Goal: Use online tool/utility: Utilize a website feature to perform a specific function

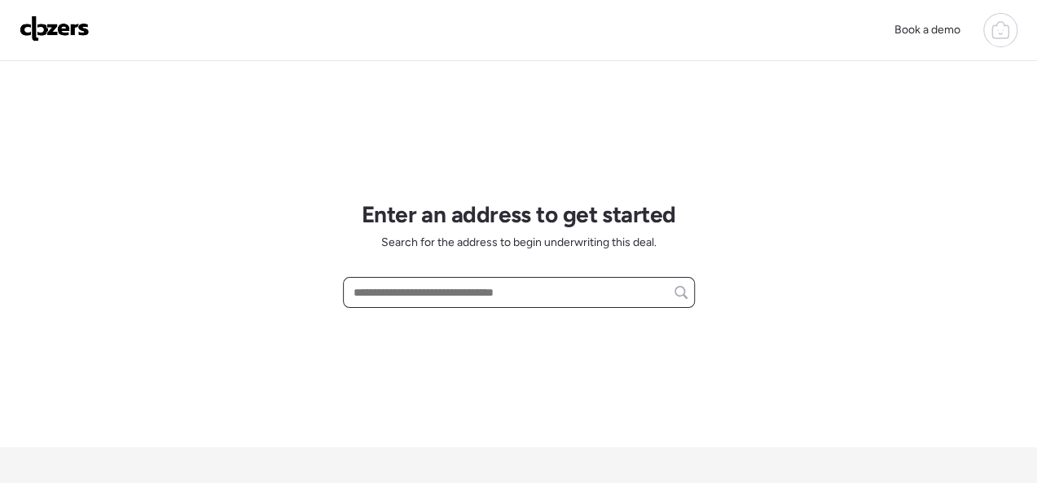
click at [415, 294] on input "text" at bounding box center [518, 292] width 337 height 23
paste input "**********"
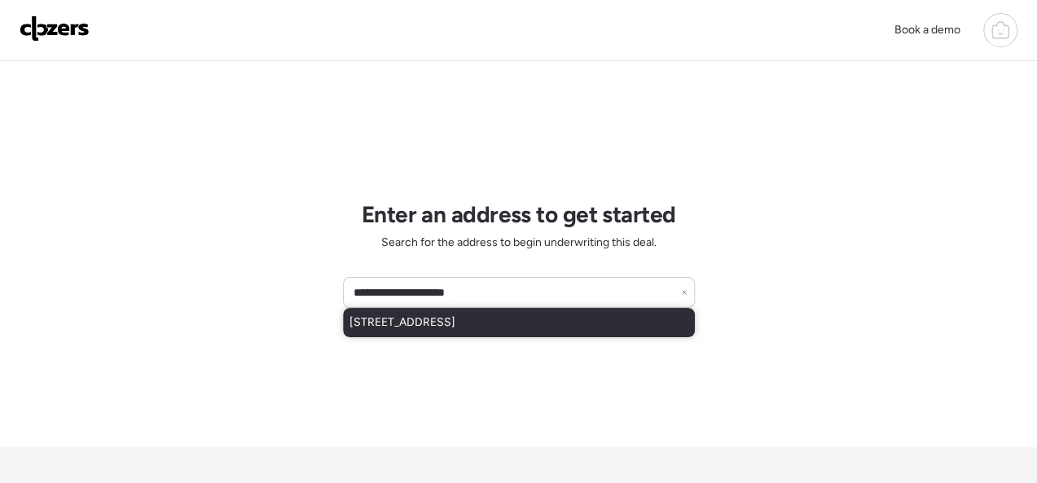
click at [441, 324] on span "[STREET_ADDRESS]" at bounding box center [402, 322] width 106 height 16
type input "**********"
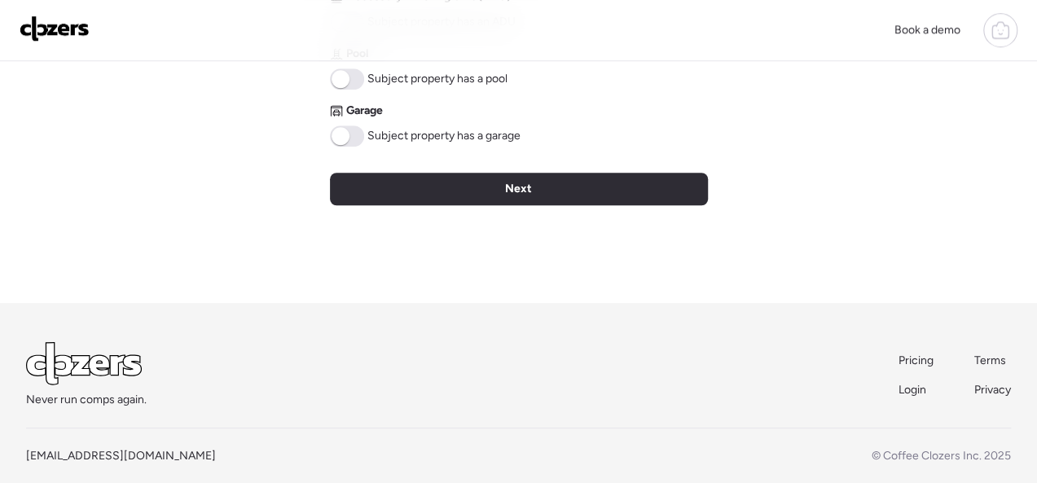
scroll to position [622, 0]
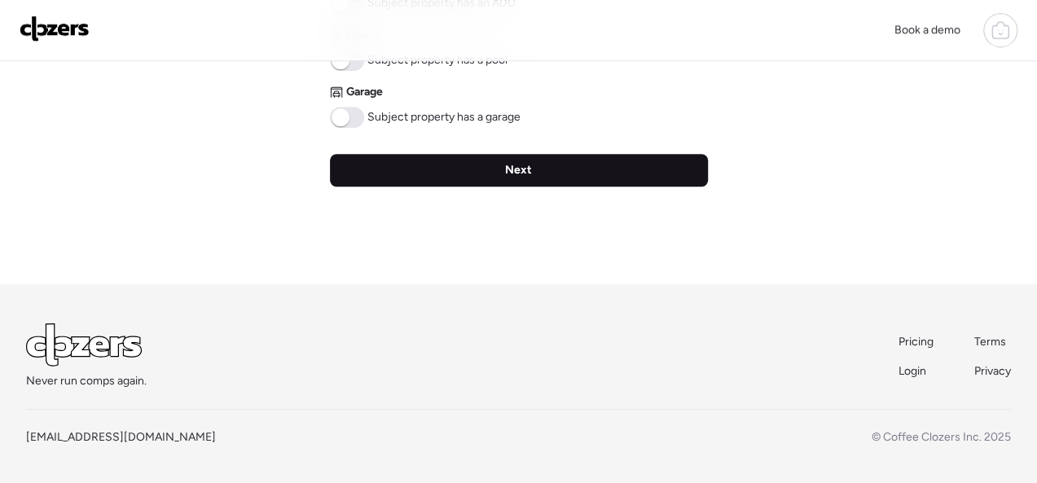
click at [508, 175] on span "Next" at bounding box center [518, 170] width 27 height 16
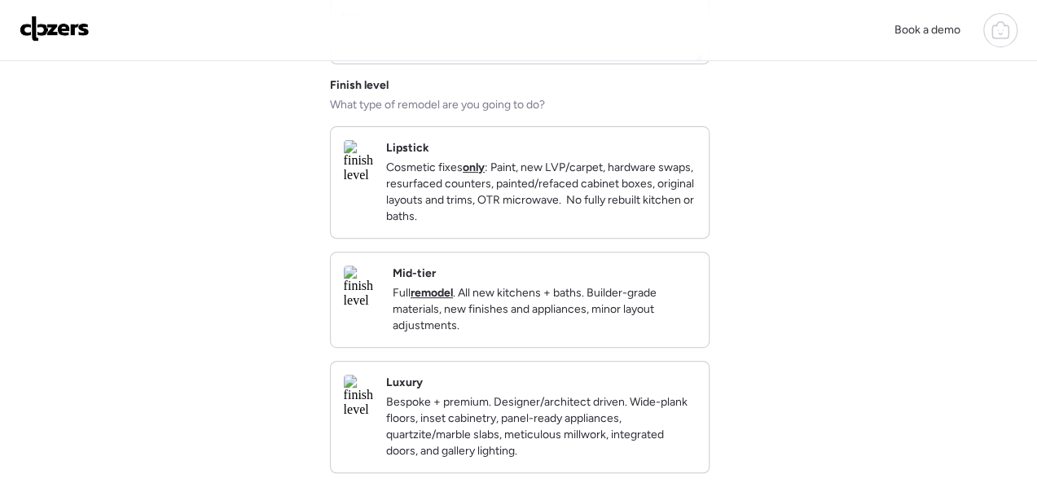
scroll to position [244, 0]
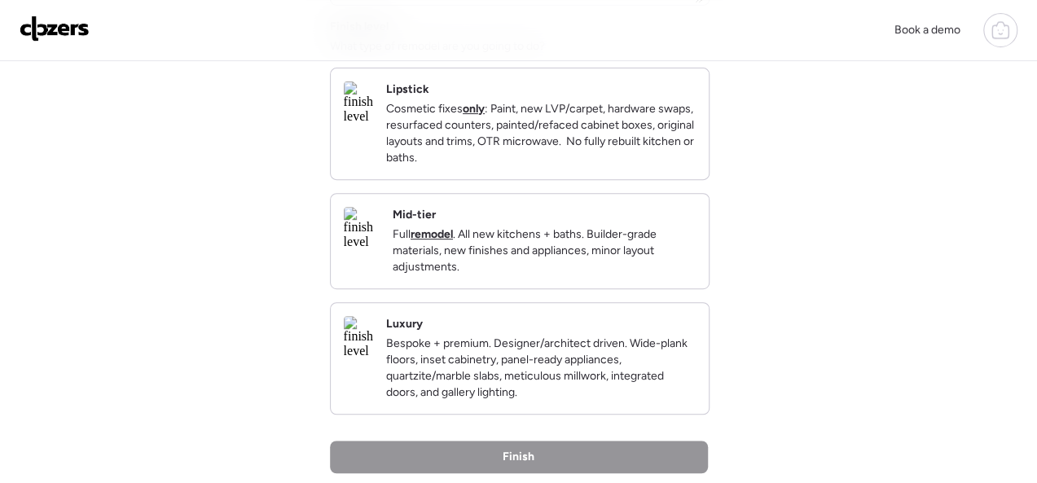
click at [623, 166] on p "Cosmetic fixes only : Paint, new LVP/carpet, hardware swaps, resurfaced counter…" at bounding box center [541, 133] width 310 height 65
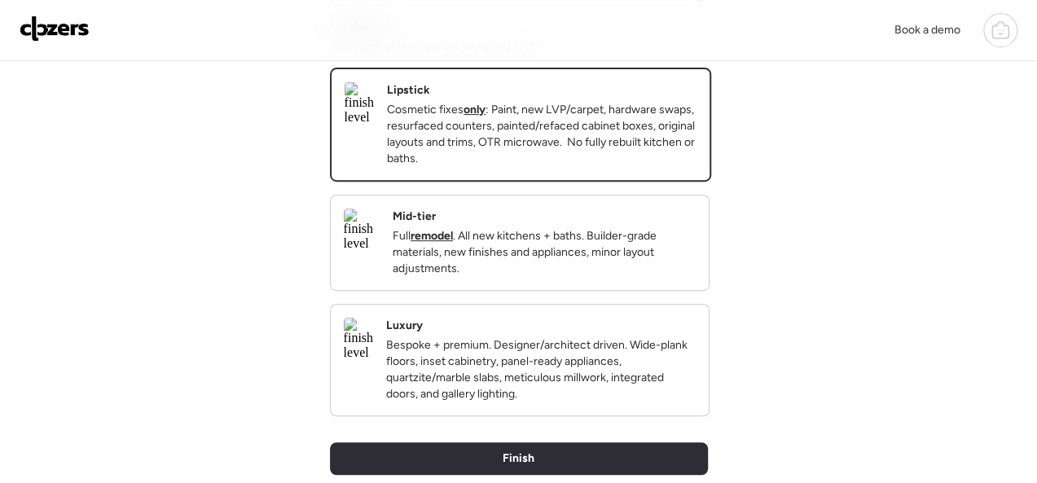
scroll to position [489, 0]
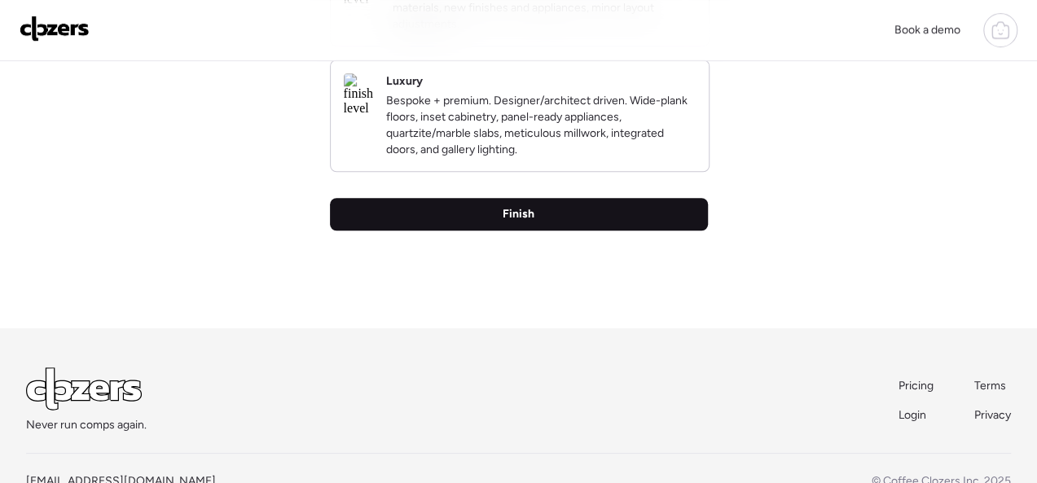
click at [517, 222] on span "Finish" at bounding box center [519, 214] width 32 height 16
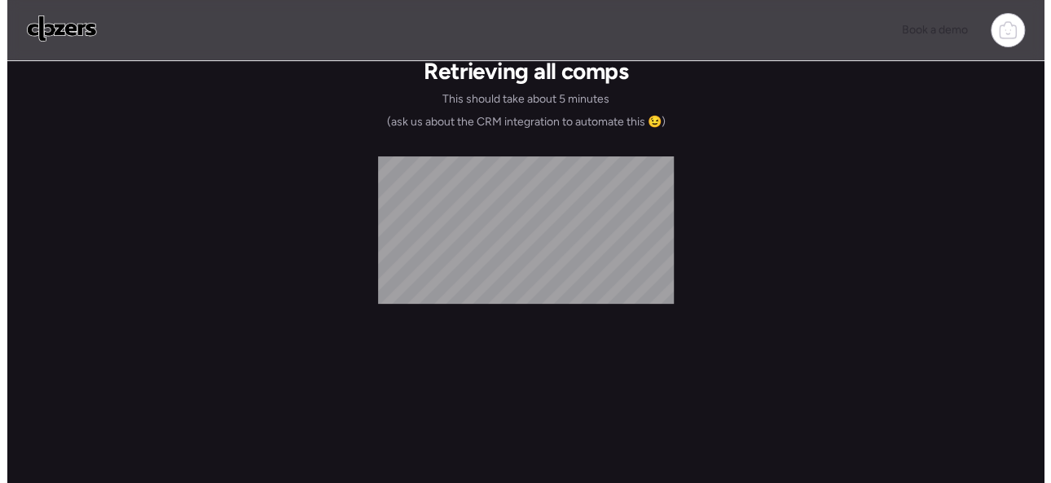
scroll to position [0, 0]
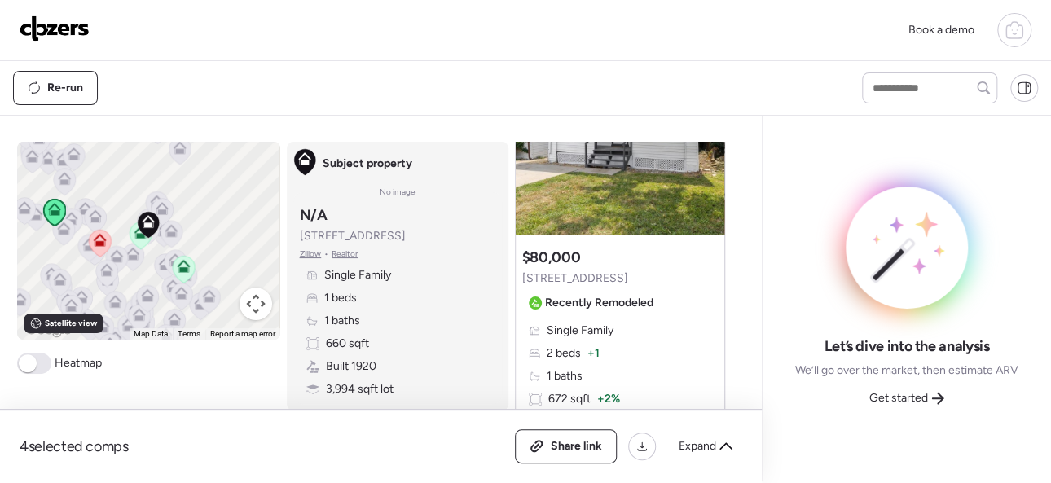
scroll to position [163, 0]
click at [919, 395] on span "Get started" at bounding box center [898, 398] width 59 height 16
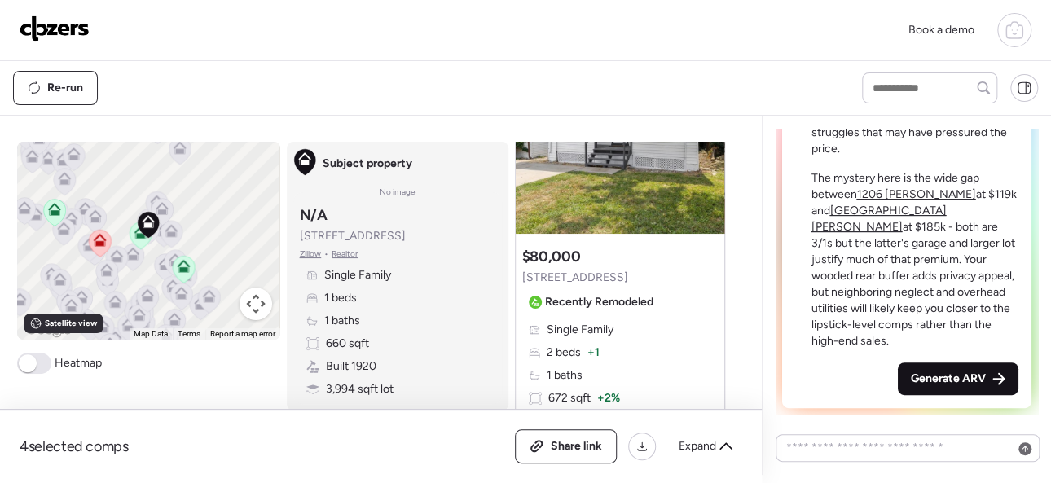
click at [923, 374] on span "Generate ARV" at bounding box center [948, 379] width 75 height 16
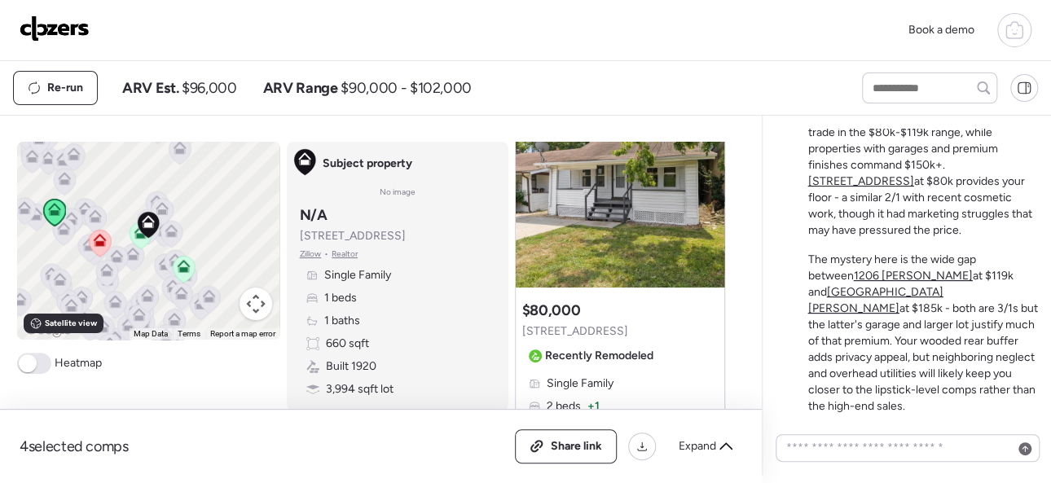
scroll to position [81, 0]
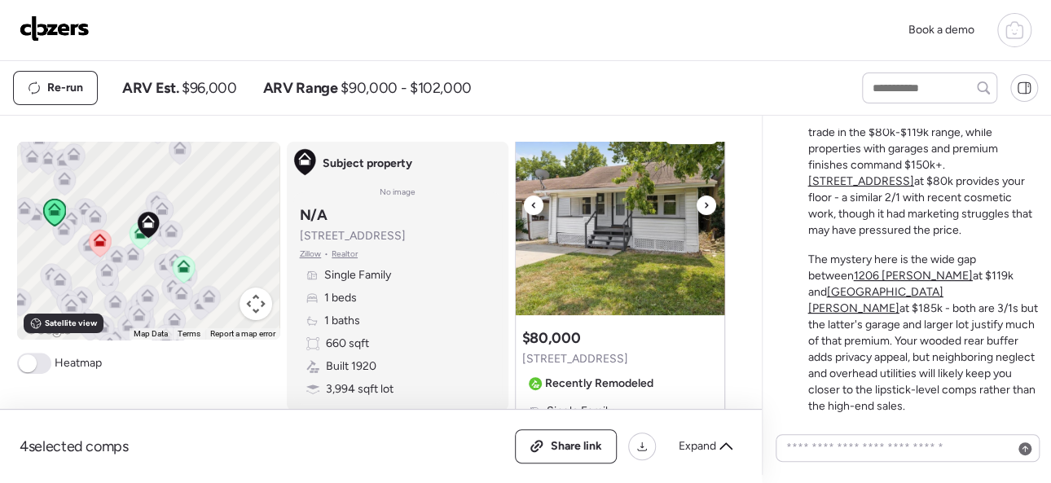
click at [705, 204] on icon at bounding box center [706, 205] width 3 height 6
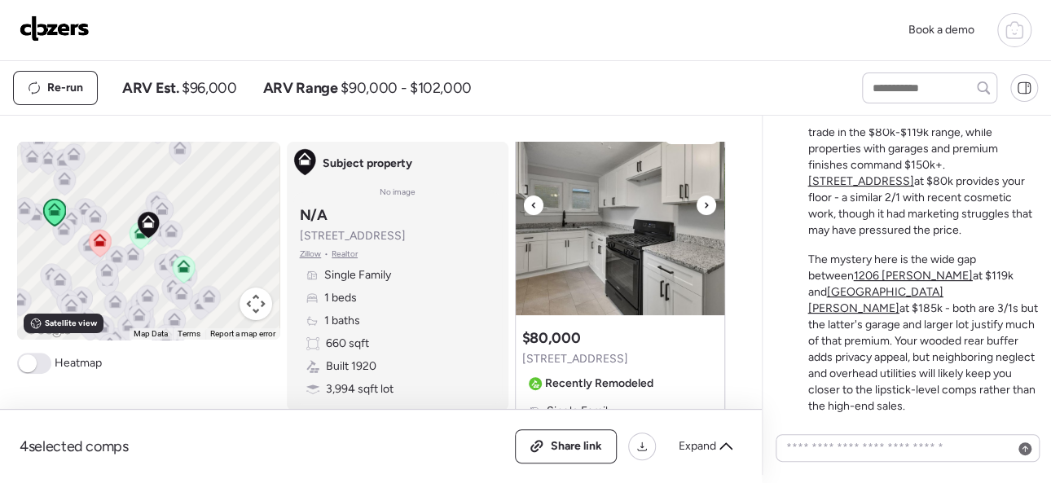
click at [705, 204] on icon at bounding box center [706, 205] width 3 height 6
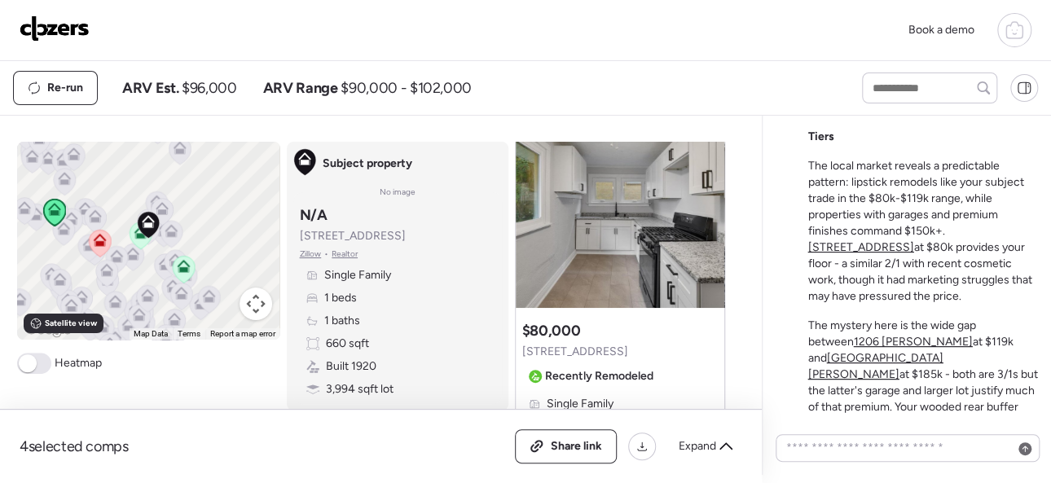
scroll to position [0, 0]
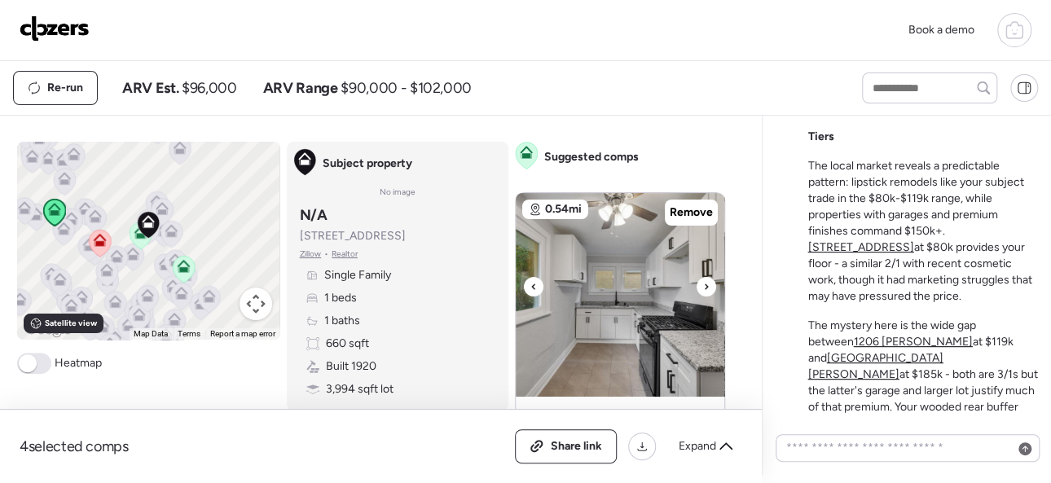
click at [530, 282] on div at bounding box center [534, 287] width 20 height 20
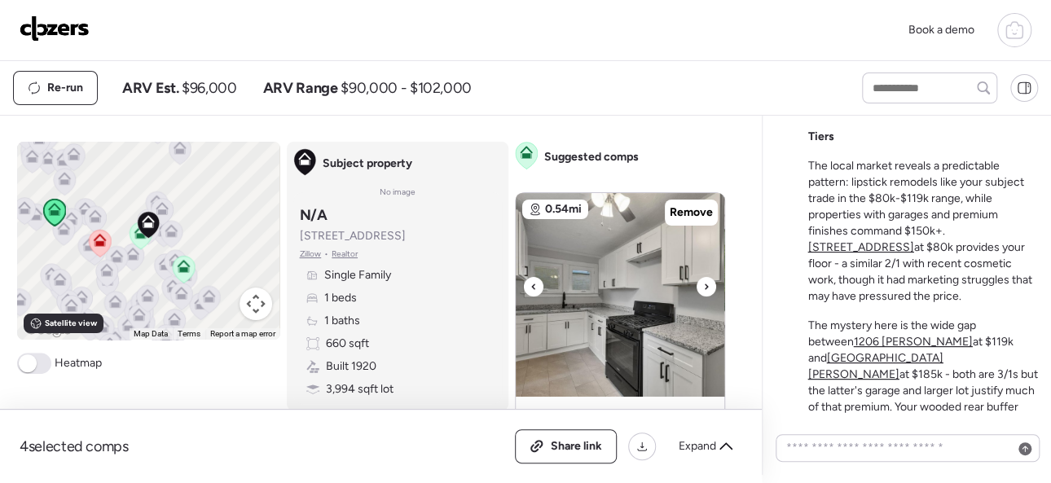
click at [530, 282] on div at bounding box center [534, 287] width 20 height 20
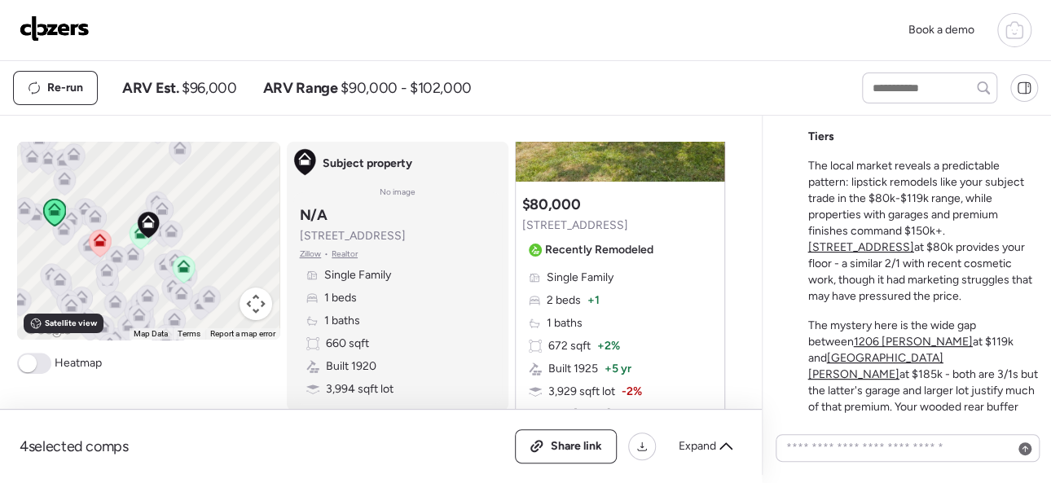
scroll to position [244, 0]
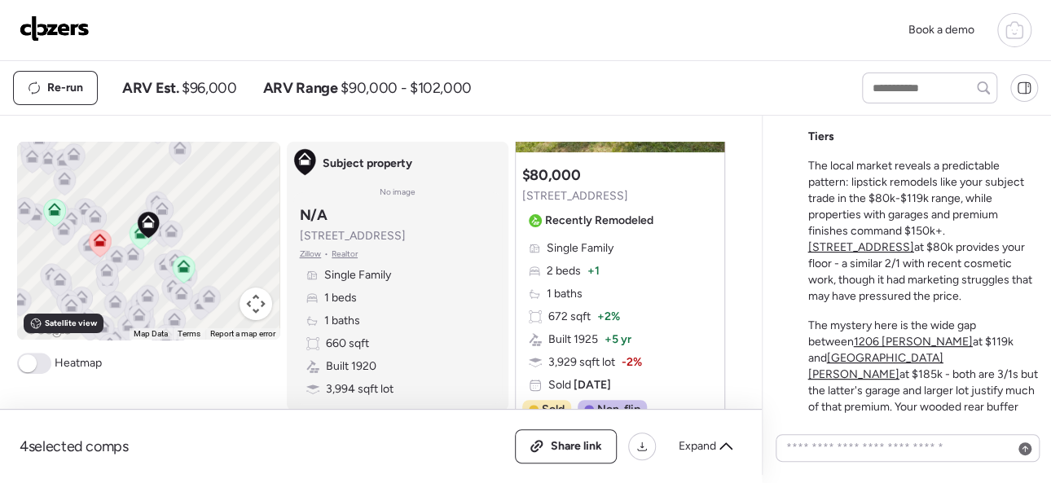
click at [798, 72] on div "Re-run ARV Est. $96,000 ARV Range $90,000 - $102,000" at bounding box center [423, 88] width 820 height 34
